Goal: Understand process/instructions: Learn how to perform a task or action

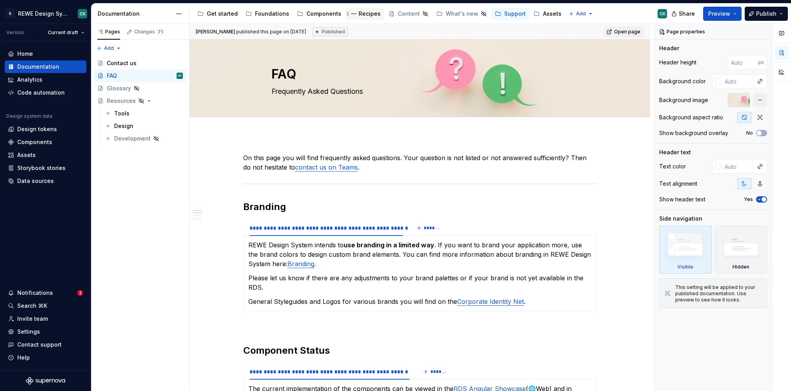
click at [371, 10] on div "Recipes" at bounding box center [370, 14] width 22 height 8
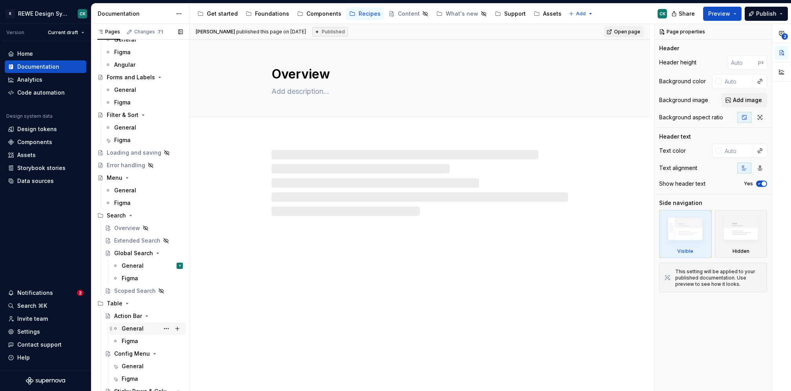
scroll to position [104, 0]
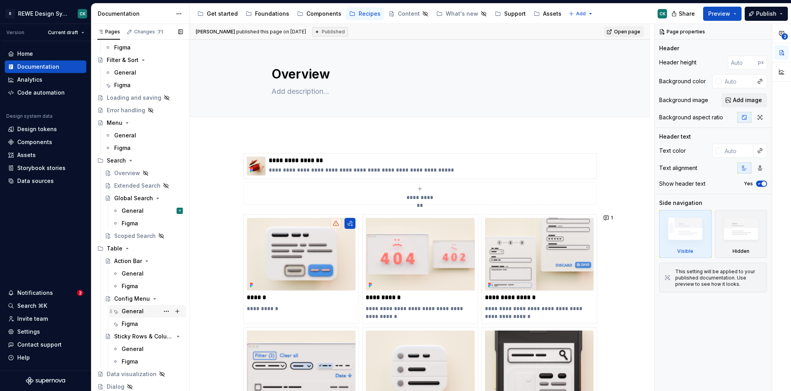
click at [131, 311] on div "General" at bounding box center [133, 311] width 22 height 8
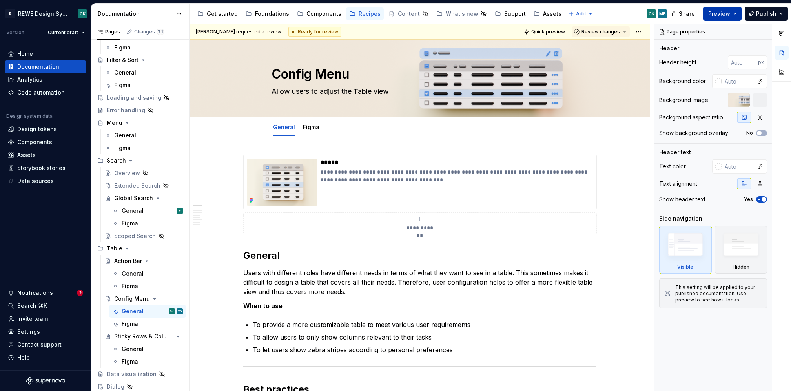
click at [738, 11] on button "Preview" at bounding box center [722, 14] width 38 height 14
click at [627, 12] on div "Accessibility guide for tree Page tree. Navigate the tree with the arrow keys. …" at bounding box center [431, 14] width 484 height 20
click at [551, 29] on span "Quick preview" at bounding box center [548, 32] width 34 height 6
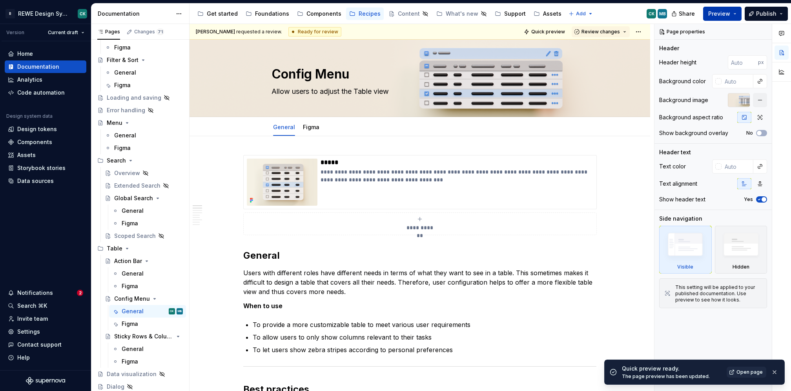
click at [741, 13] on button "Preview" at bounding box center [722, 14] width 38 height 14
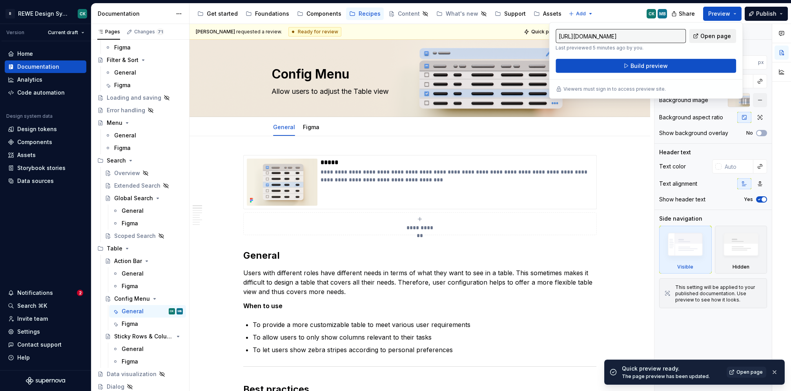
click at [721, 35] on span "Open page" at bounding box center [715, 36] width 31 height 8
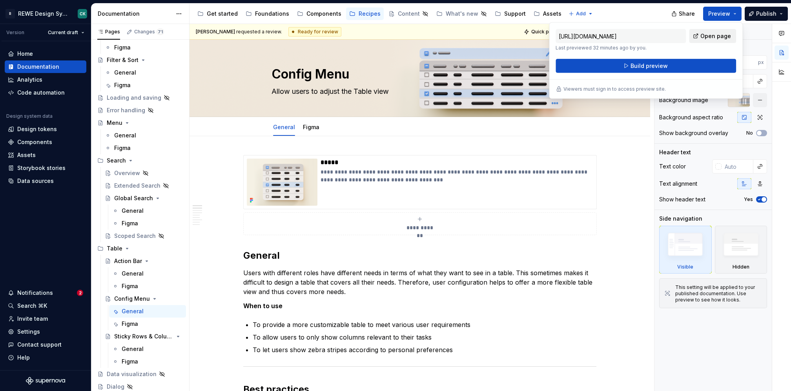
type textarea "*"
